Goal: Task Accomplishment & Management: Use online tool/utility

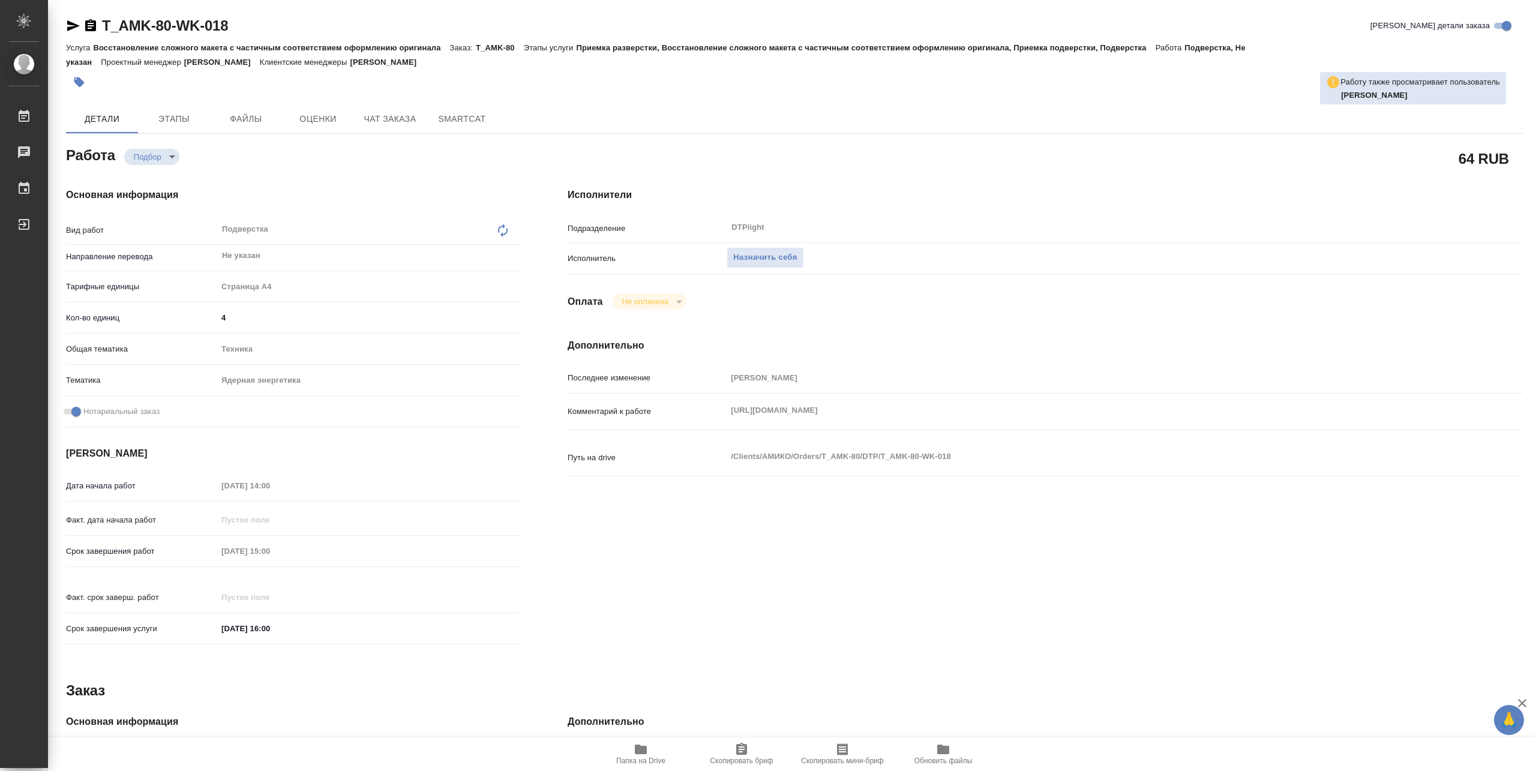
type textarea "x"
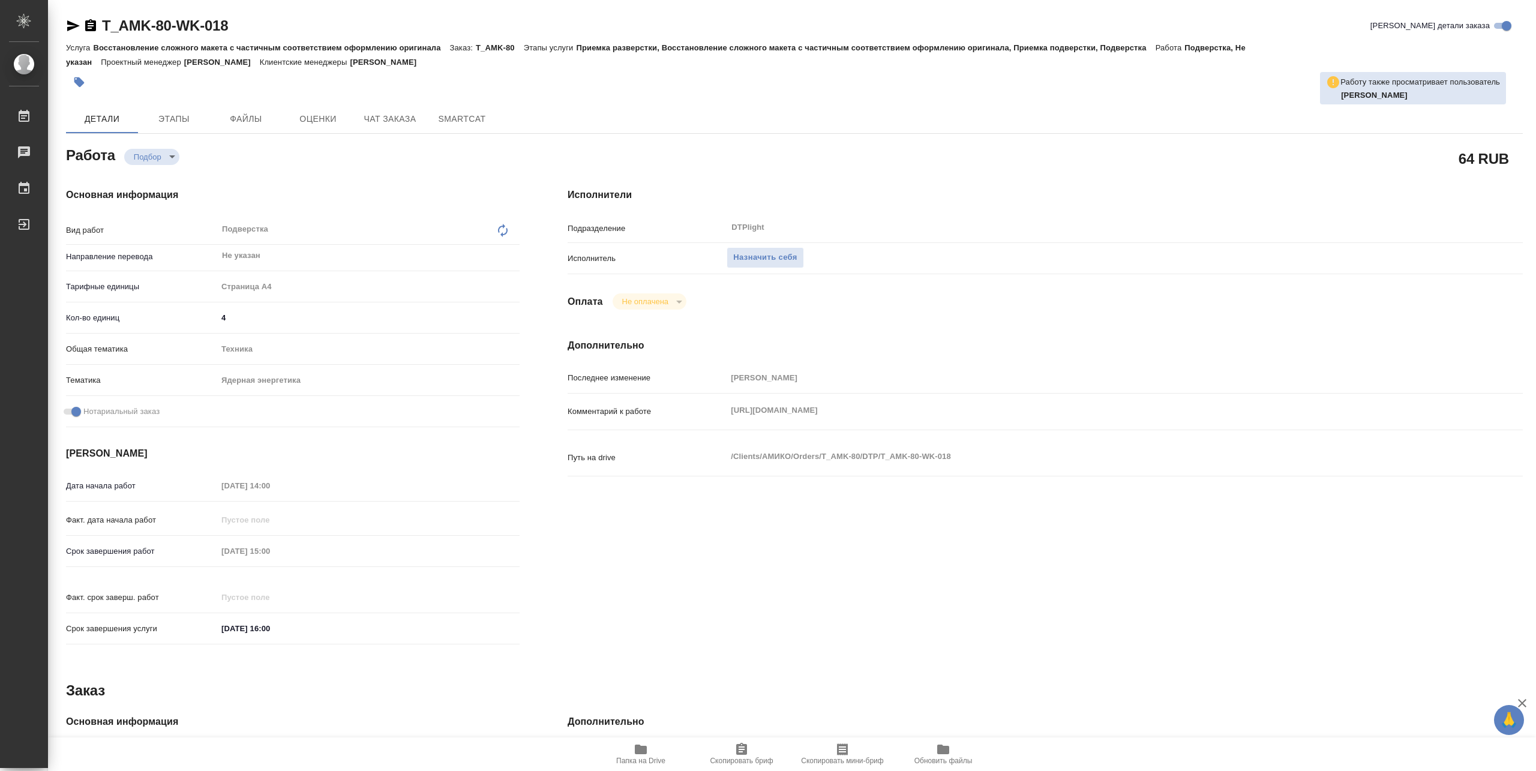
type textarea "x"
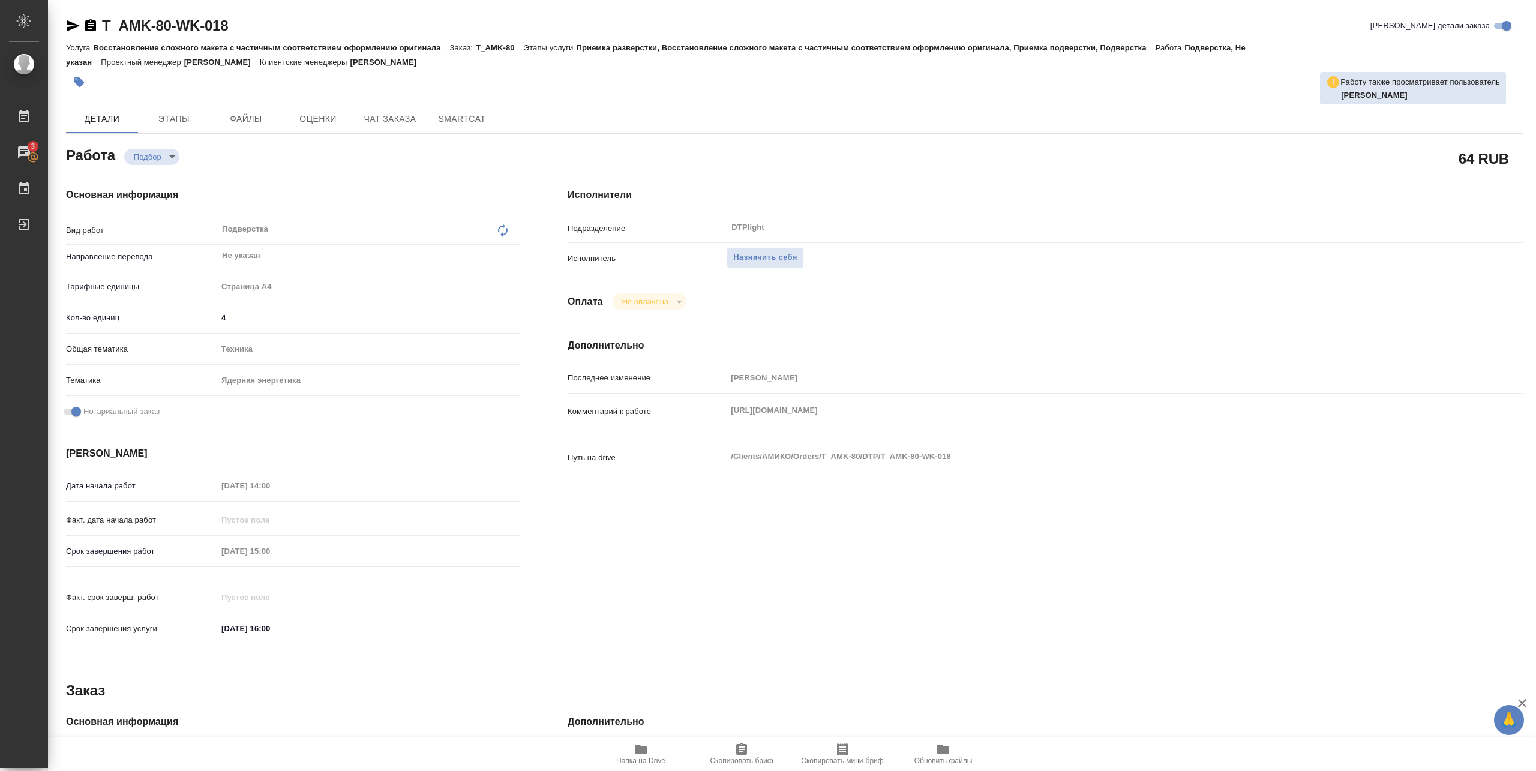
drag, startPoint x: 724, startPoint y: 421, endPoint x: 916, endPoint y: 422, distance: 192.0
click at [916, 422] on div "Комментарий к работе https://drive.awatera.com/s/QSmymZQj3Gnx8Am x" at bounding box center [1045, 411] width 955 height 26
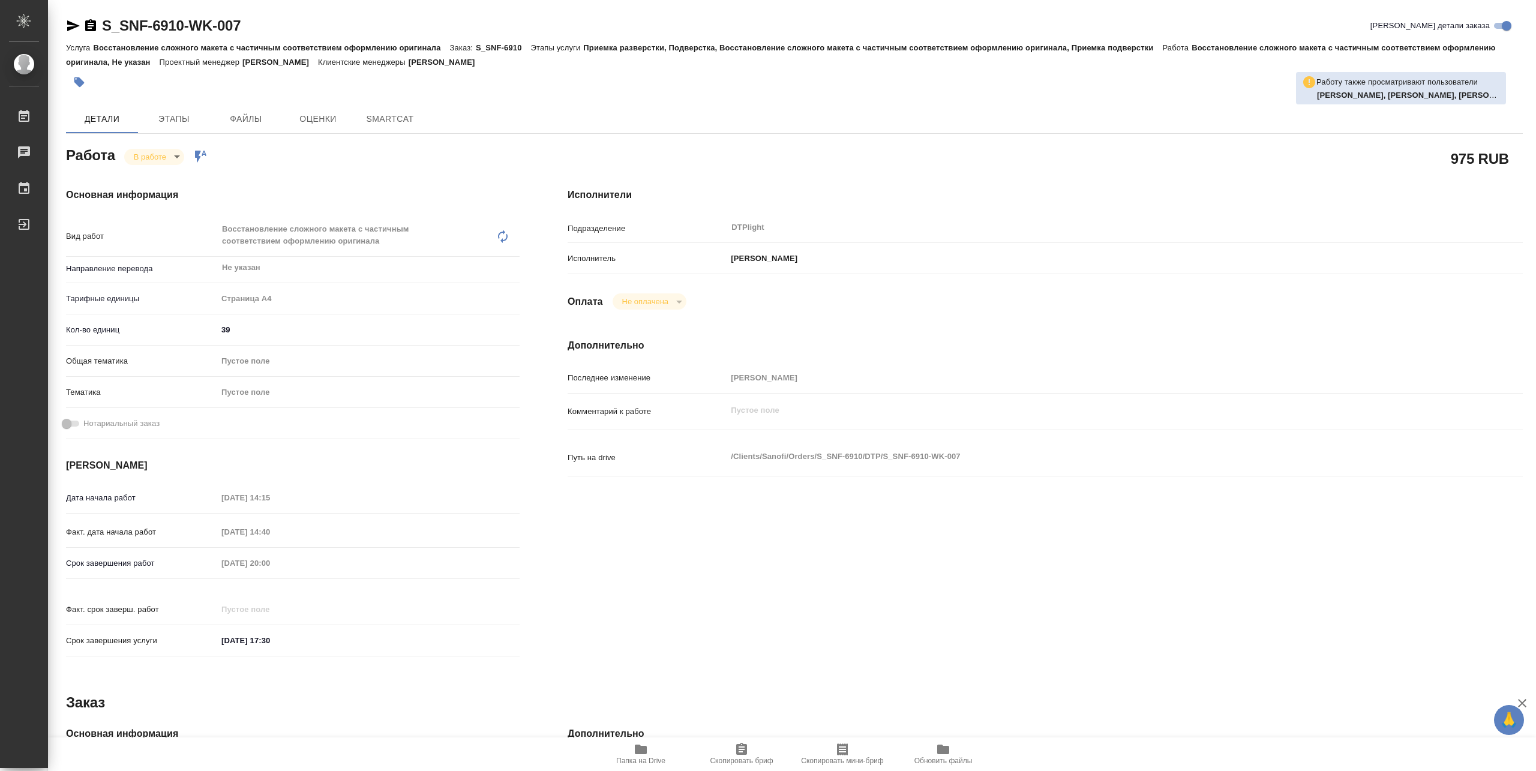
type textarea "x"
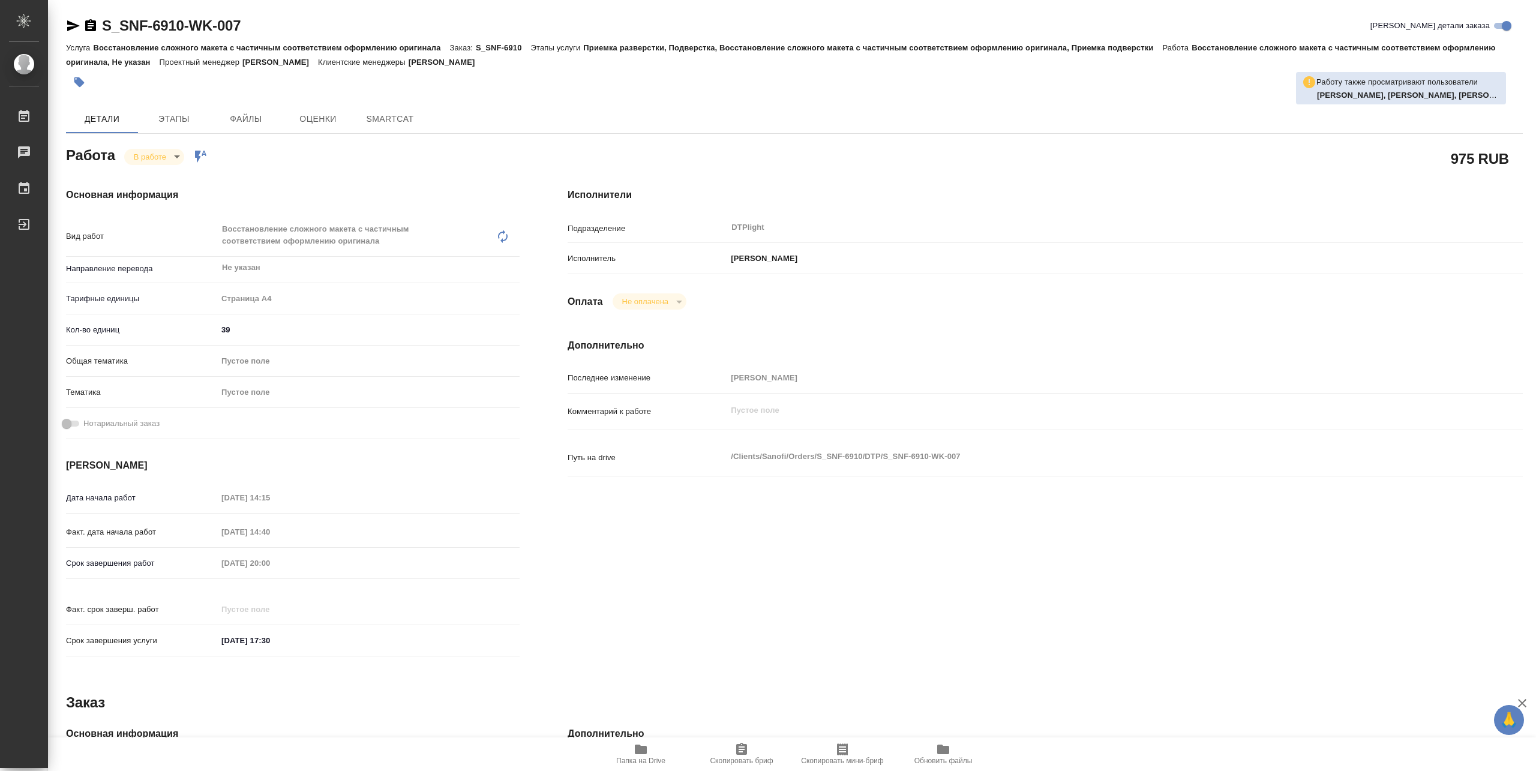
type textarea "x"
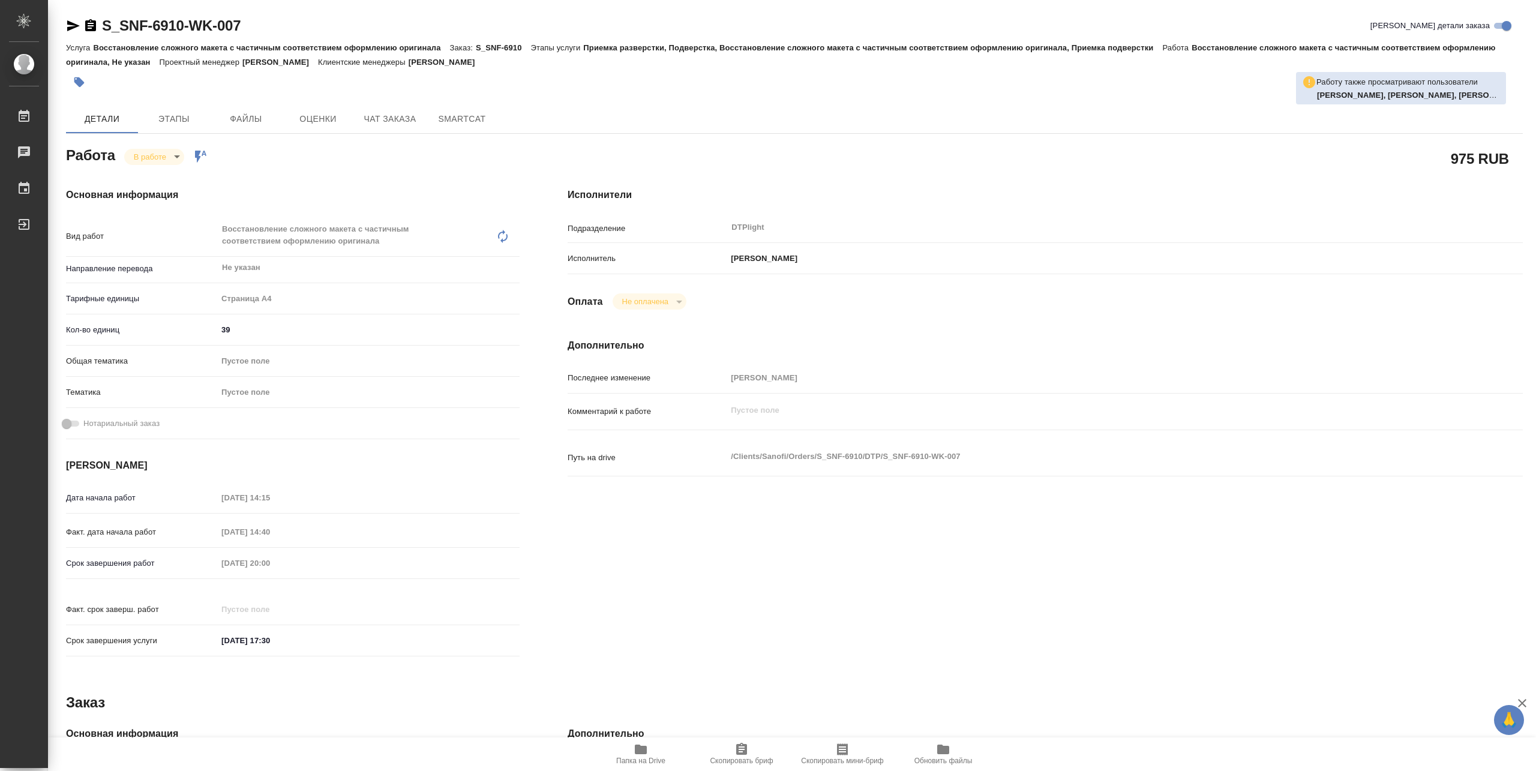
type textarea "x"
